Goal: Task Accomplishment & Management: Use online tool/utility

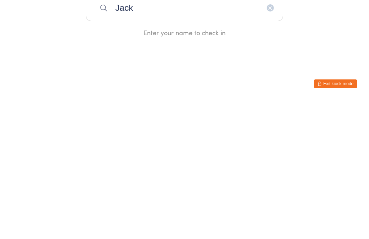
scroll to position [139, 0]
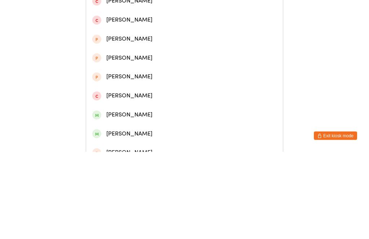
type input "Jack"
click at [271, 11] on icon "button" at bounding box center [270, 8] width 6 height 6
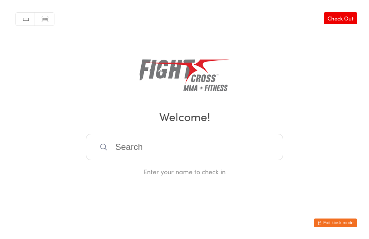
click at [348, 15] on link "Check Out" at bounding box center [340, 18] width 33 height 12
click at [206, 154] on input "search" at bounding box center [184, 147] width 197 height 27
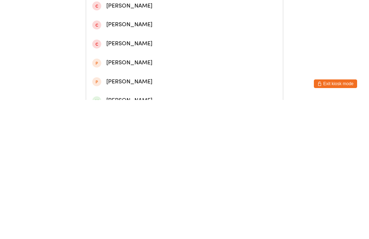
type input "[PERSON_NAME]"
click at [164, 31] on div "[PERSON_NAME]" at bounding box center [184, 31] width 197 height 19
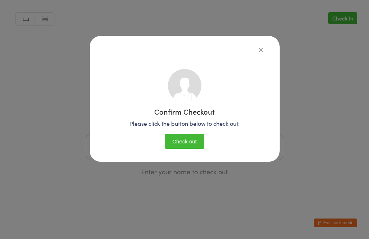
click at [192, 144] on button "Check out" at bounding box center [184, 141] width 40 height 15
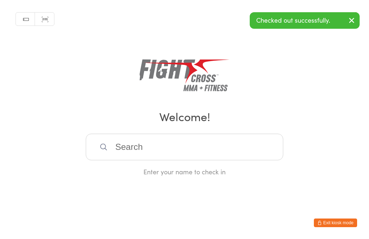
click at [192, 143] on input "search" at bounding box center [184, 147] width 197 height 27
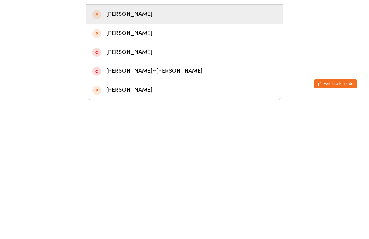
type input "Rhiann"
click at [173, 149] on div "[PERSON_NAME]" at bounding box center [184, 154] width 184 height 10
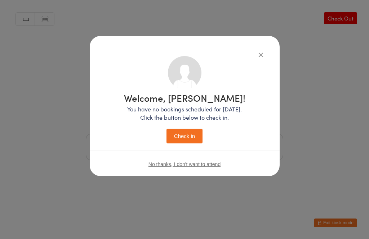
click at [187, 138] on button "Check in" at bounding box center [184, 136] width 36 height 15
